Goal: Task Accomplishment & Management: Use online tool/utility

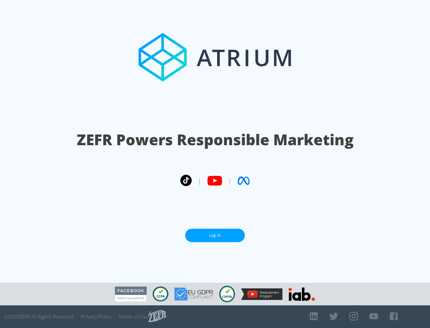
click at [215, 233] on link "Log In" at bounding box center [215, 235] width 60 height 13
